Goal: Task Accomplishment & Management: Use online tool/utility

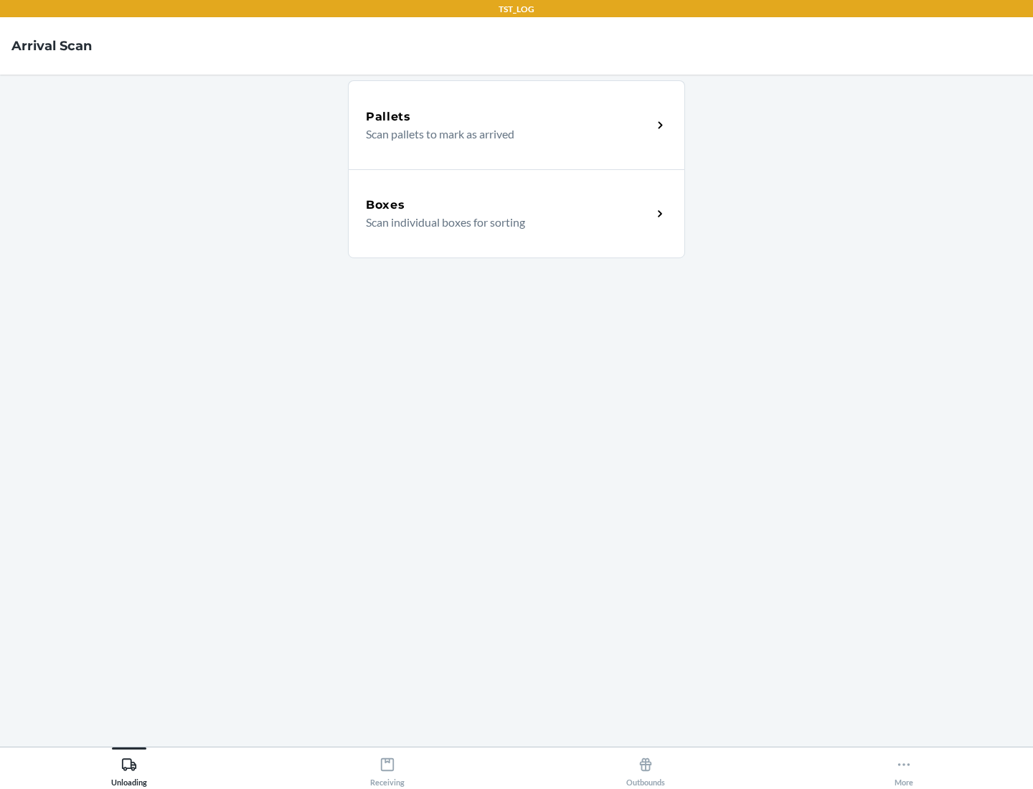
click at [509, 205] on div "Boxes" at bounding box center [509, 205] width 286 height 17
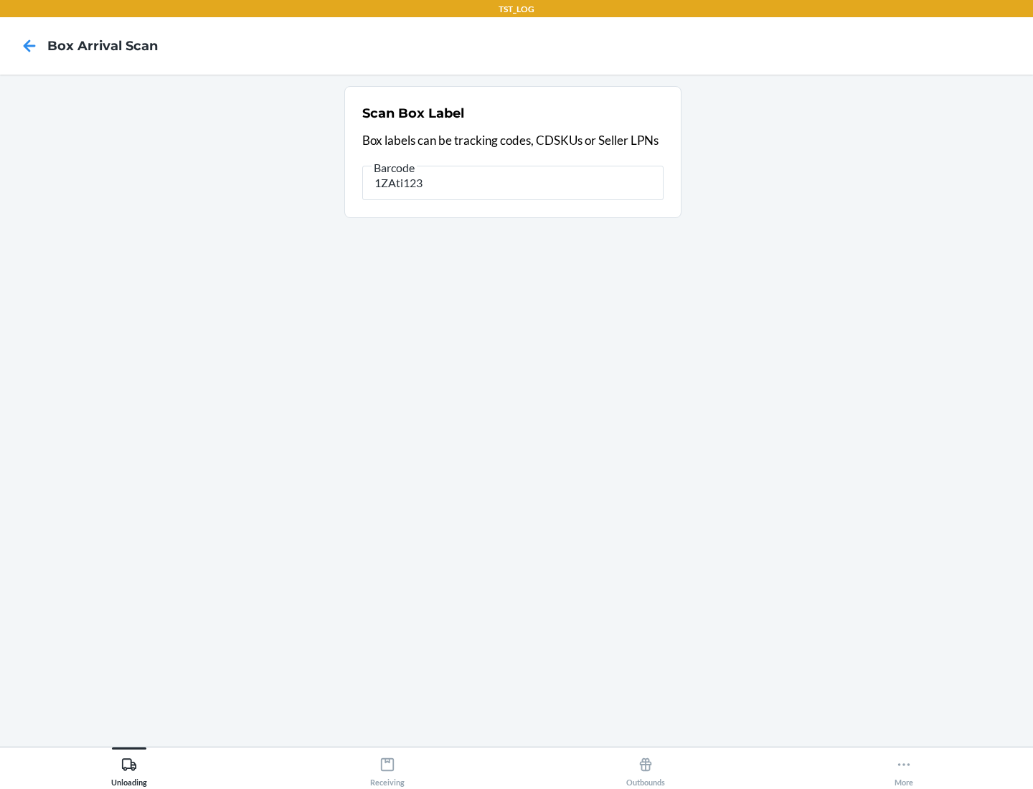
type input "1ZAti123"
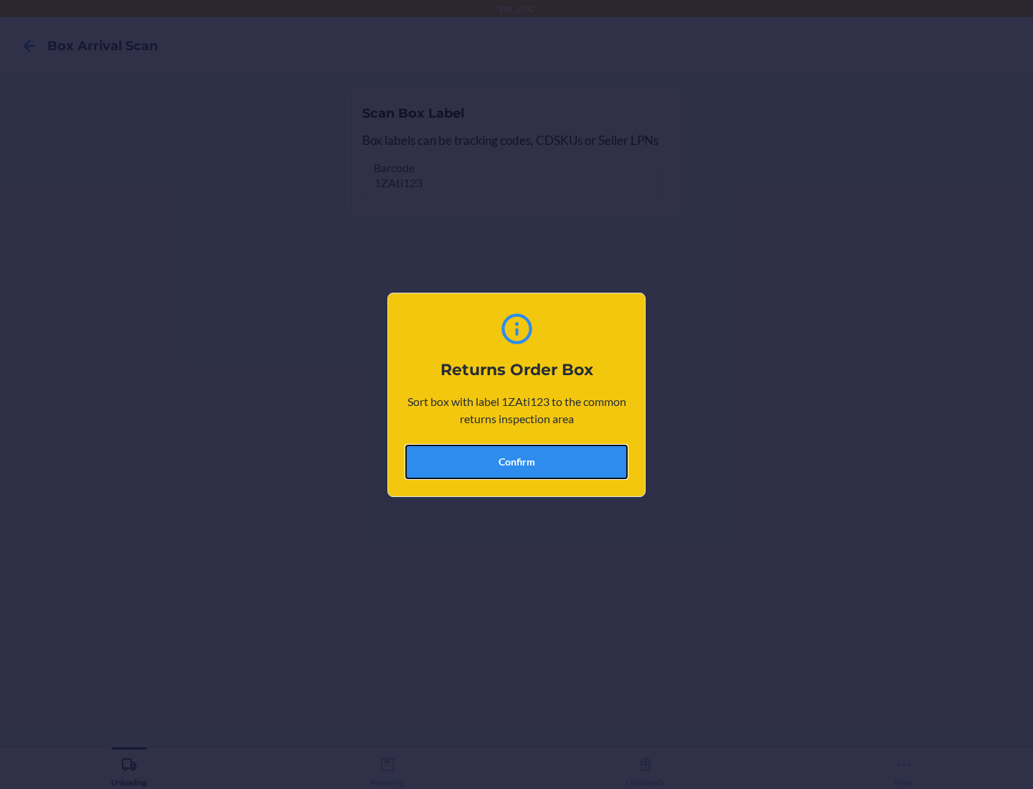
click at [517, 461] on button "Confirm" at bounding box center [516, 462] width 222 height 34
